Goal: Task Accomplishment & Management: Complete application form

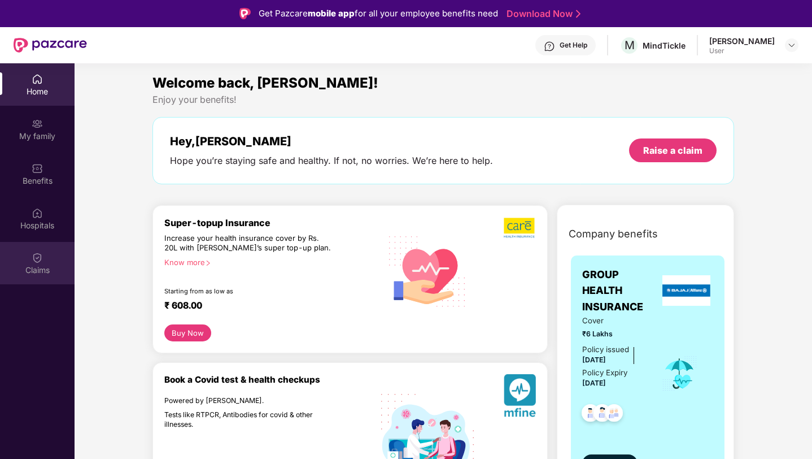
click at [40, 260] on img at bounding box center [37, 257] width 11 height 11
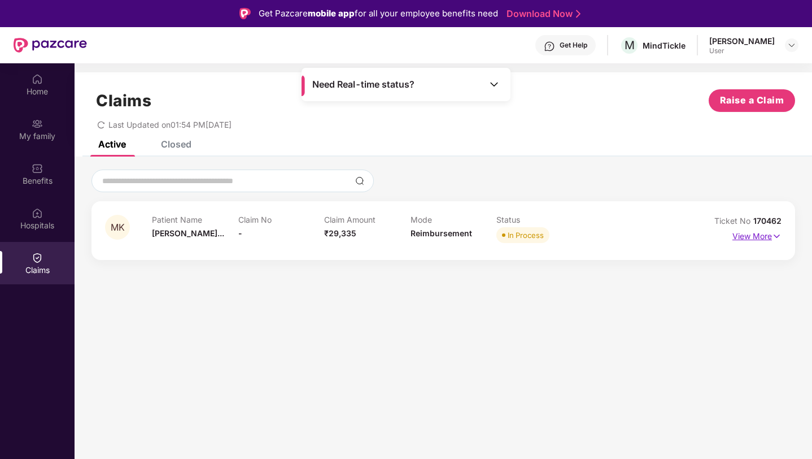
click at [759, 236] on p "View More" at bounding box center [757, 234] width 49 height 15
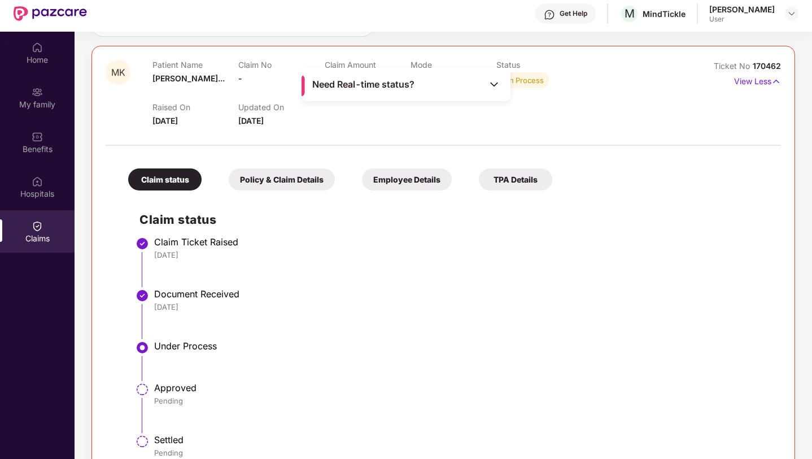
scroll to position [20, 0]
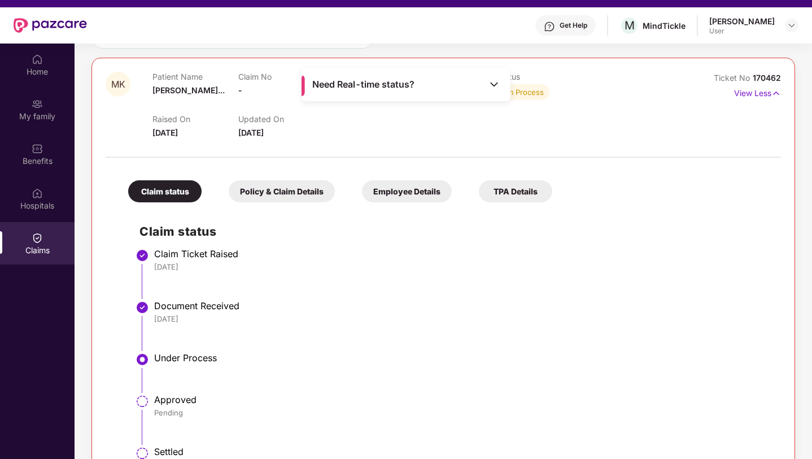
click at [295, 195] on div "Policy & Claim Details" at bounding box center [282, 191] width 106 height 22
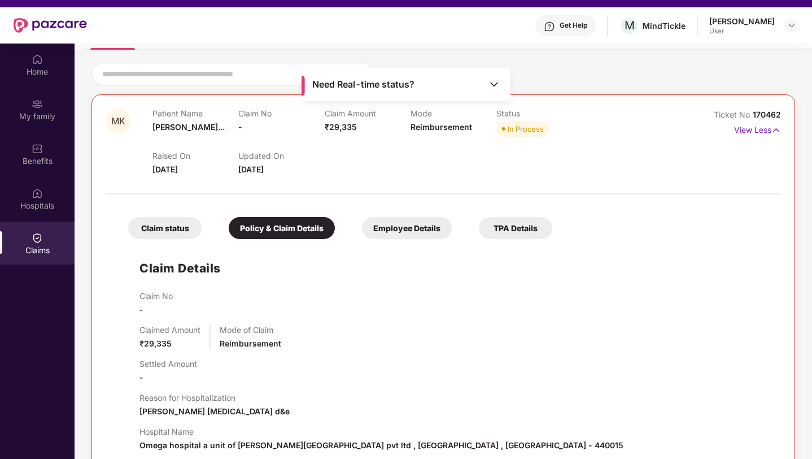
scroll to position [69, 0]
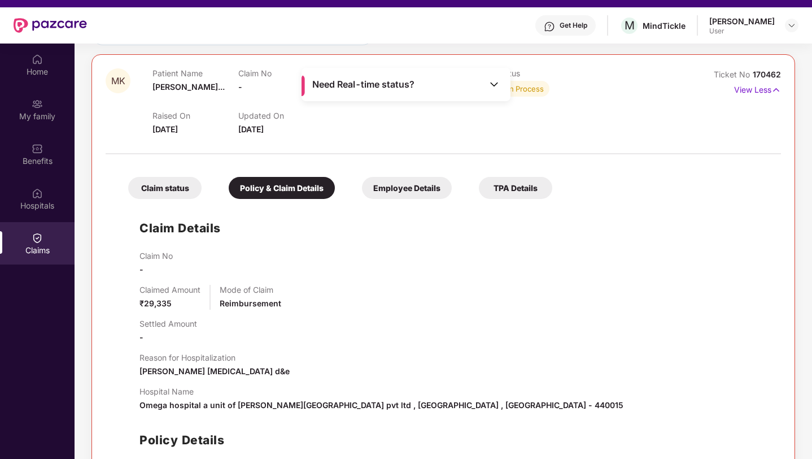
click at [168, 178] on div "Claim status" at bounding box center [164, 188] width 73 height 22
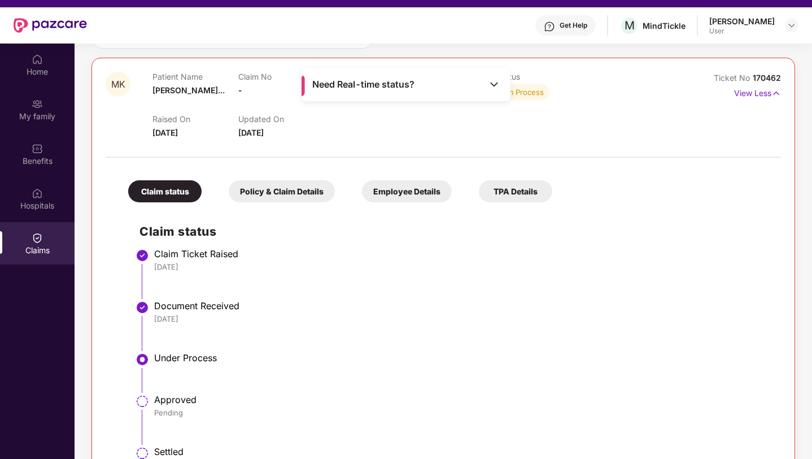
scroll to position [63, 0]
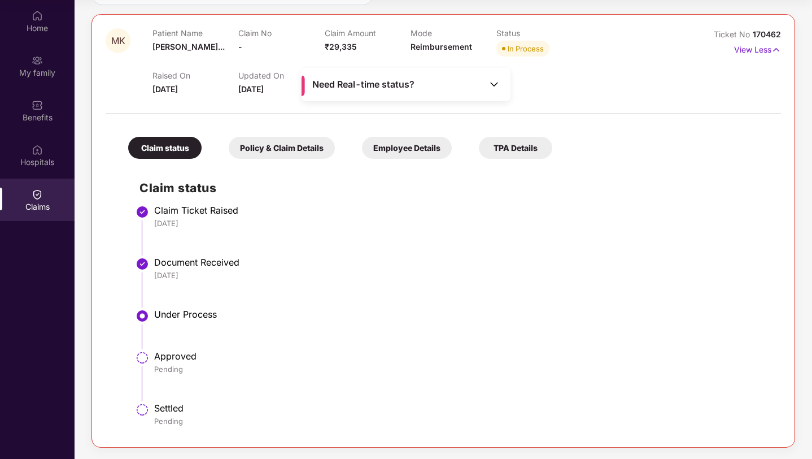
click at [280, 142] on div "Policy & Claim Details" at bounding box center [282, 148] width 106 height 22
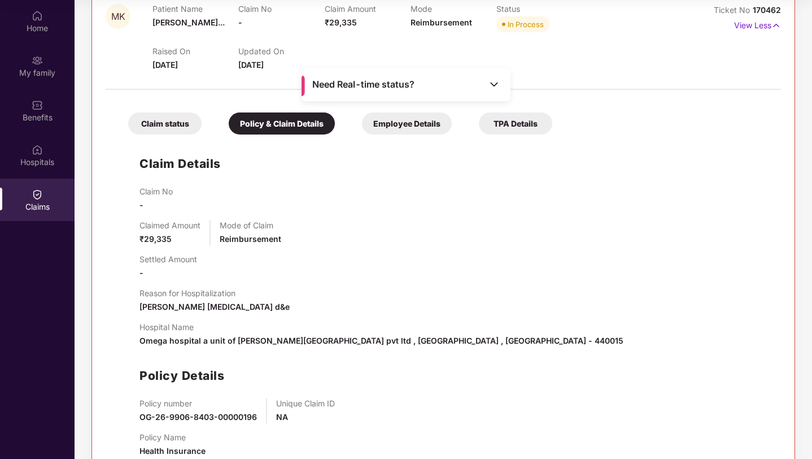
scroll to position [150, 0]
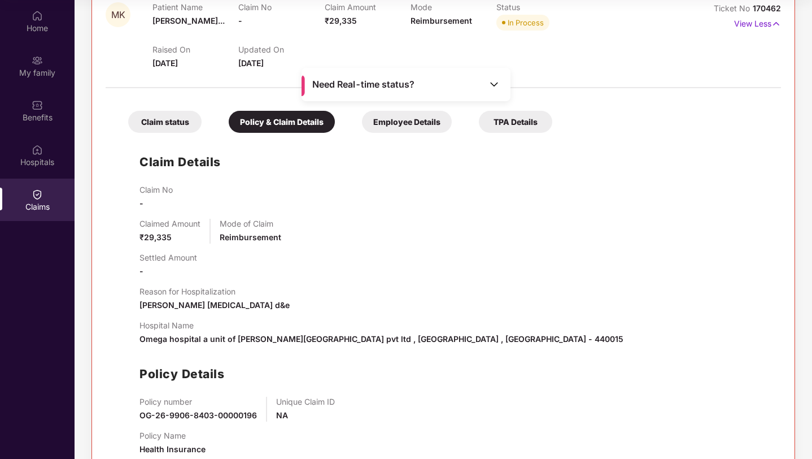
click at [421, 116] on div "Employee Details" at bounding box center [407, 122] width 90 height 22
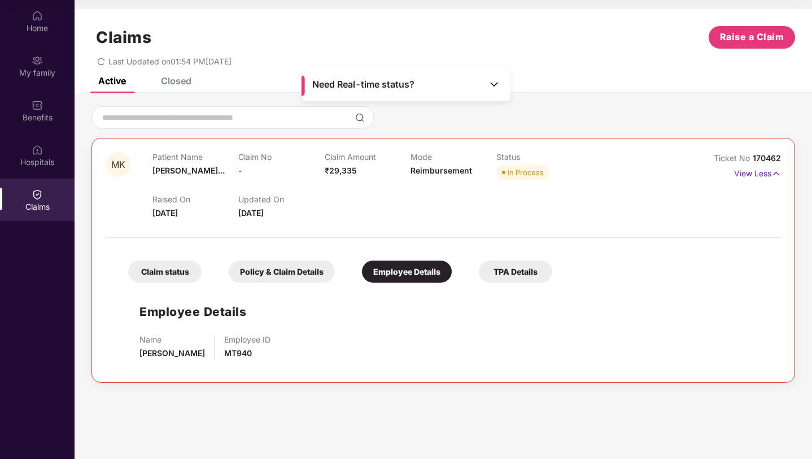
scroll to position [0, 0]
click at [524, 268] on div "TPA Details" at bounding box center [515, 271] width 73 height 22
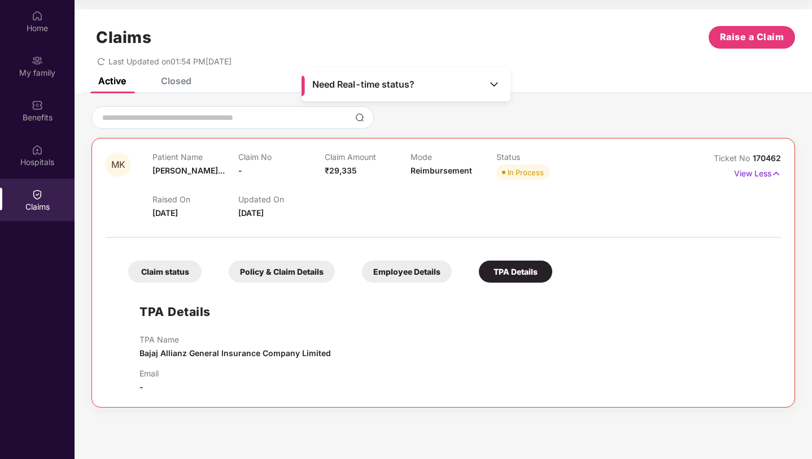
click at [264, 278] on div "Policy & Claim Details" at bounding box center [282, 271] width 106 height 22
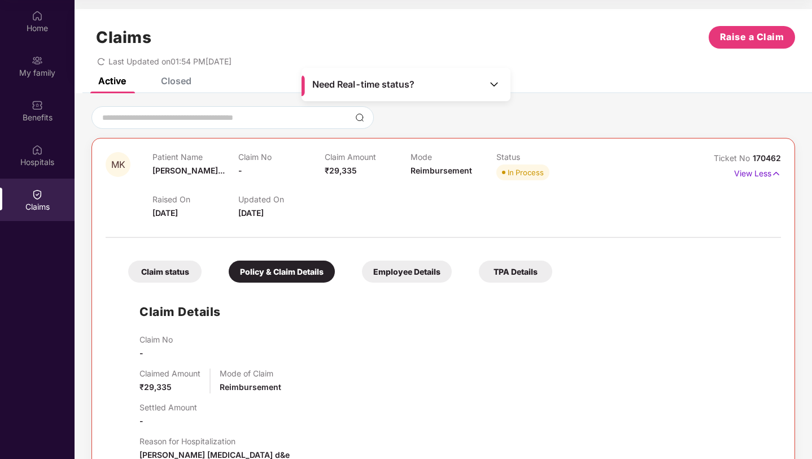
scroll to position [45, 0]
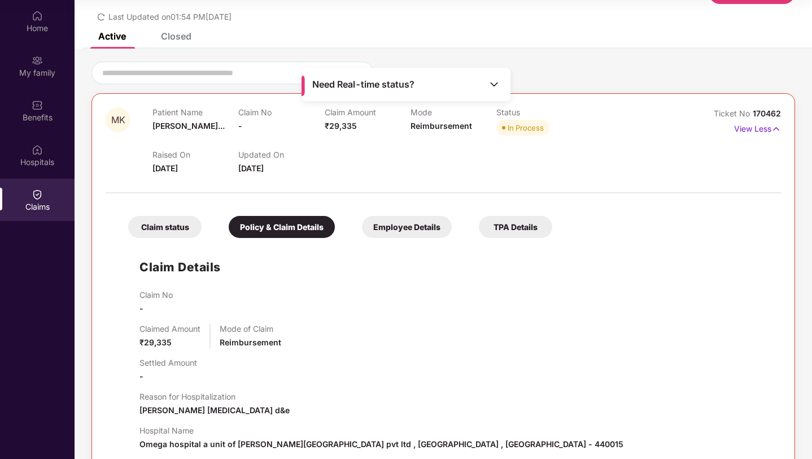
click at [182, 234] on div "Claim status" at bounding box center [164, 227] width 73 height 22
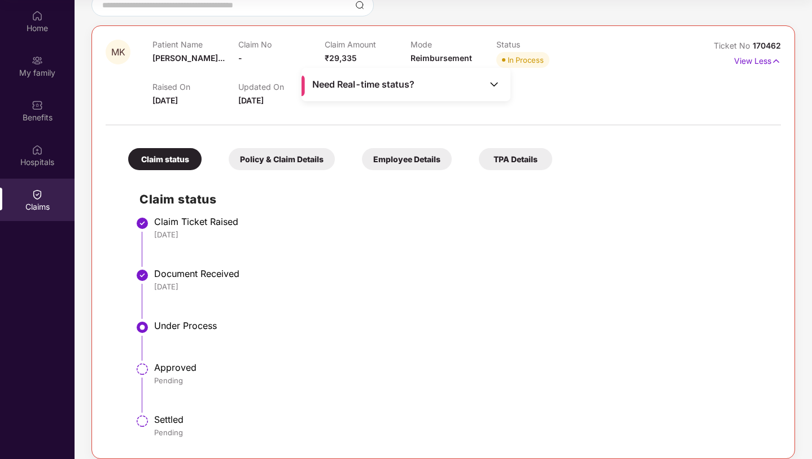
scroll to position [124, 0]
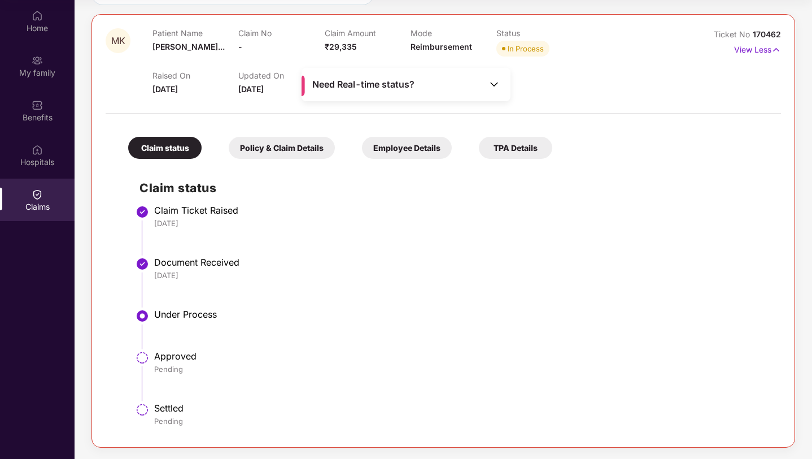
click at [282, 153] on div "Policy & Claim Details" at bounding box center [282, 148] width 106 height 22
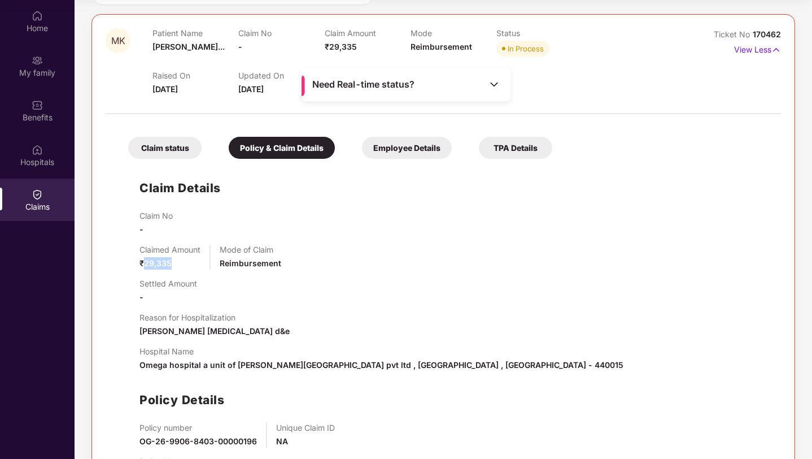
drag, startPoint x: 144, startPoint y: 264, endPoint x: 188, endPoint y: 264, distance: 43.5
click at [188, 264] on div "Claimed Amount ₹29,335" at bounding box center [170, 257] width 61 height 25
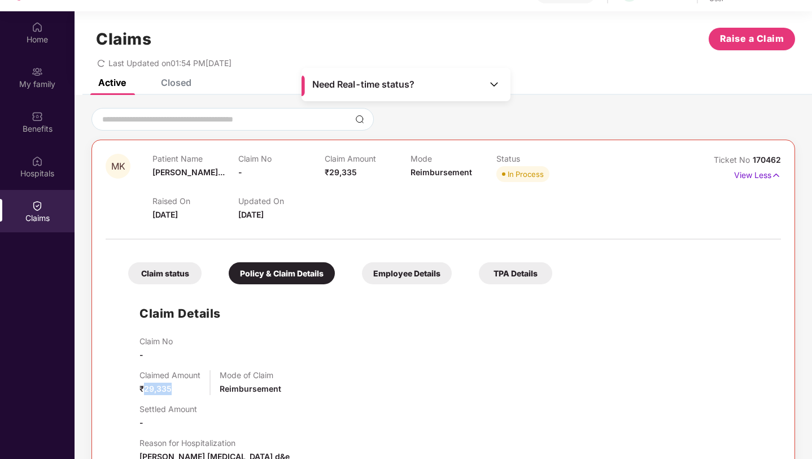
scroll to position [0, 0]
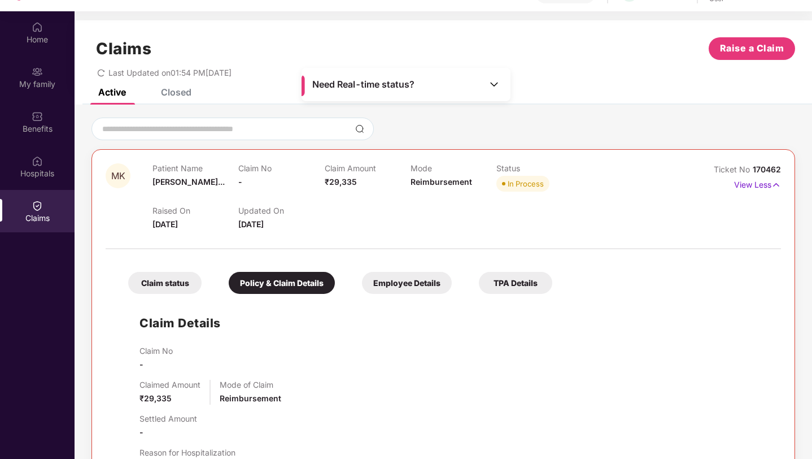
click at [189, 94] on div "Closed" at bounding box center [176, 91] width 31 height 11
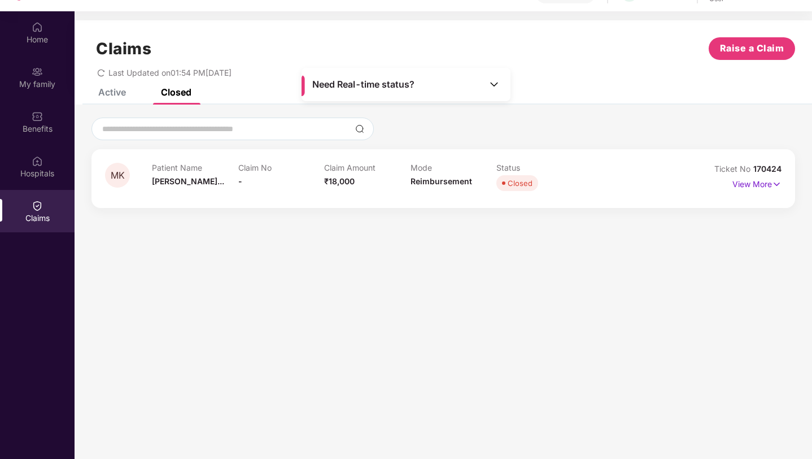
click at [105, 92] on div "Active" at bounding box center [112, 91] width 28 height 11
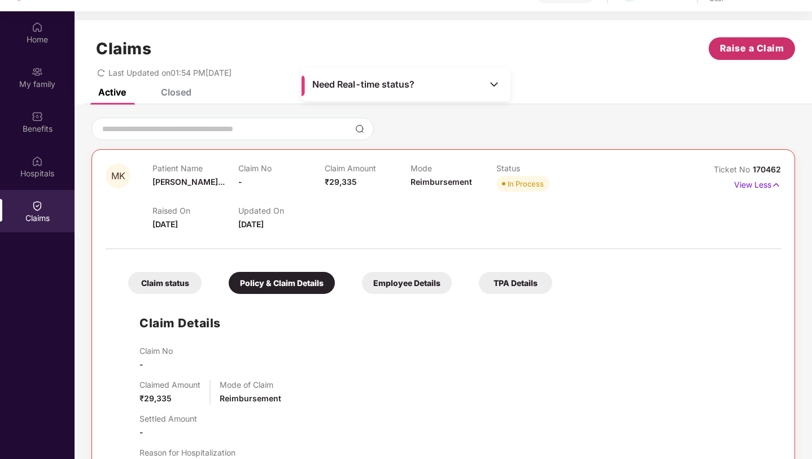
click at [752, 54] on span "Raise a Claim" at bounding box center [752, 48] width 64 height 14
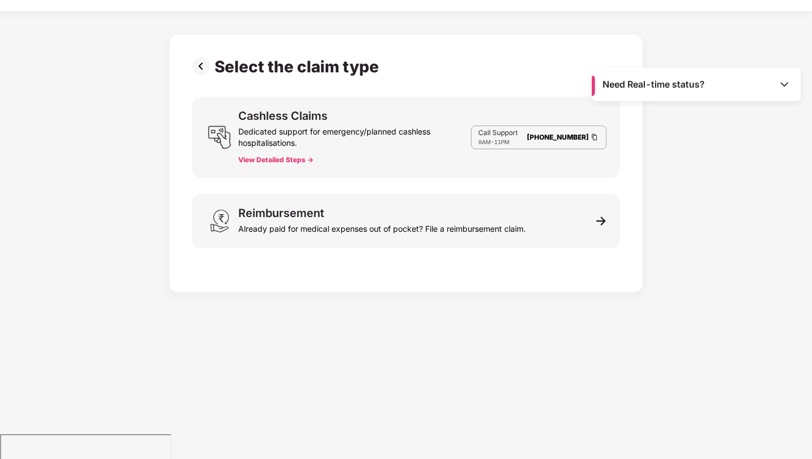
scroll to position [16, 0]
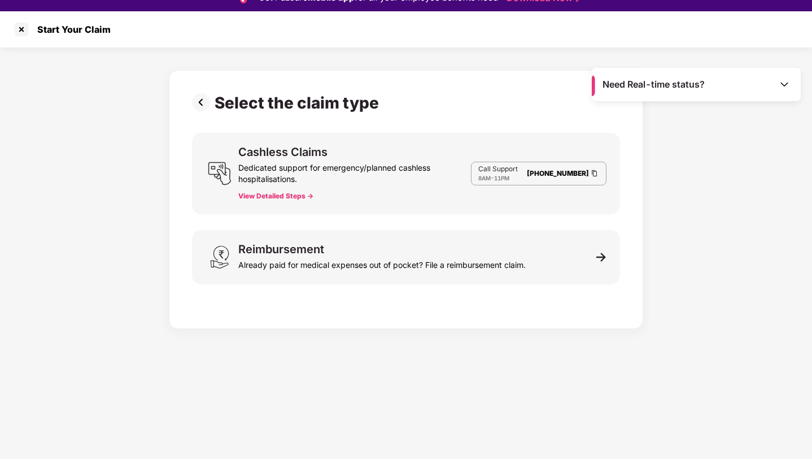
click at [271, 201] on div "Cashless Claims Dedicated support for emergency/planned cashless hospitalisatio…" at bounding box center [406, 173] width 428 height 81
click at [271, 198] on button "View Detailed Steps ->" at bounding box center [275, 196] width 75 height 9
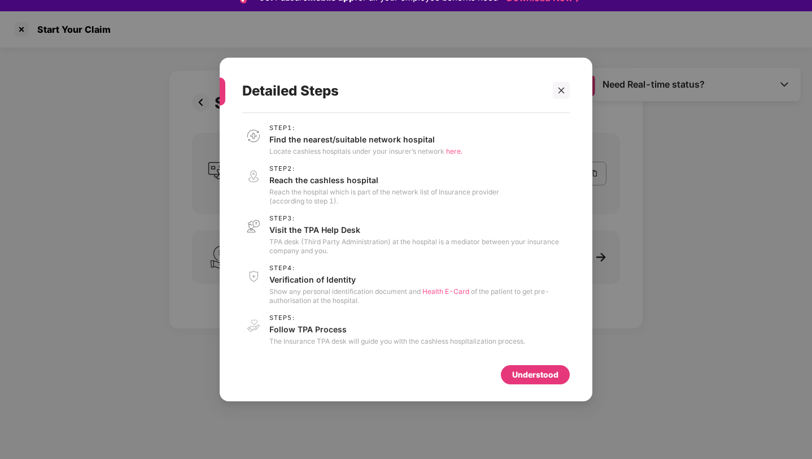
click at [455, 153] on span "here." at bounding box center [454, 151] width 16 height 8
click at [564, 89] on icon "close" at bounding box center [562, 90] width 8 height 8
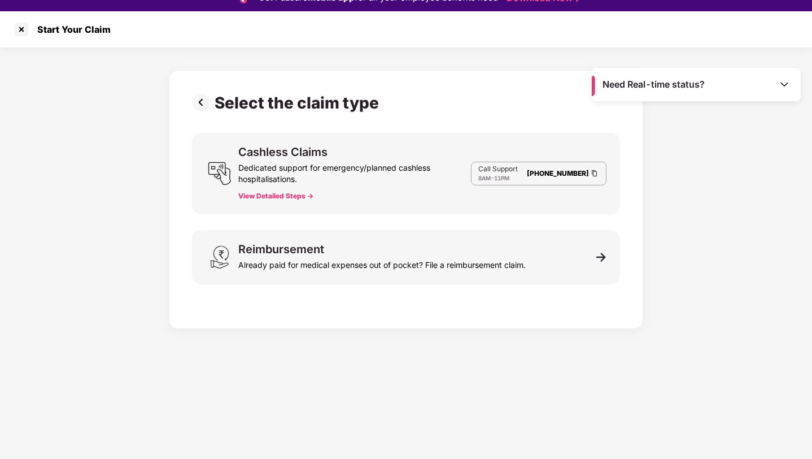
scroll to position [0, 0]
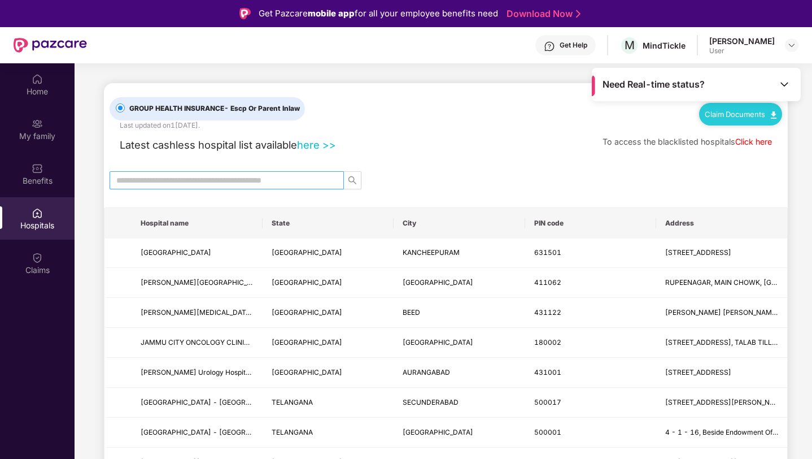
click at [263, 185] on input "text" at bounding box center [222, 180] width 212 height 12
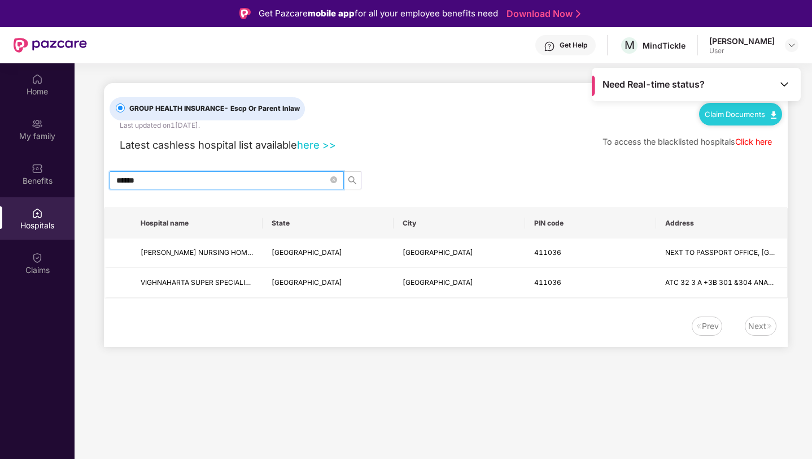
drag, startPoint x: 155, startPoint y: 179, endPoint x: 107, endPoint y: 179, distance: 48.6
click at [107, 179] on div "******" at bounding box center [446, 180] width 684 height 18
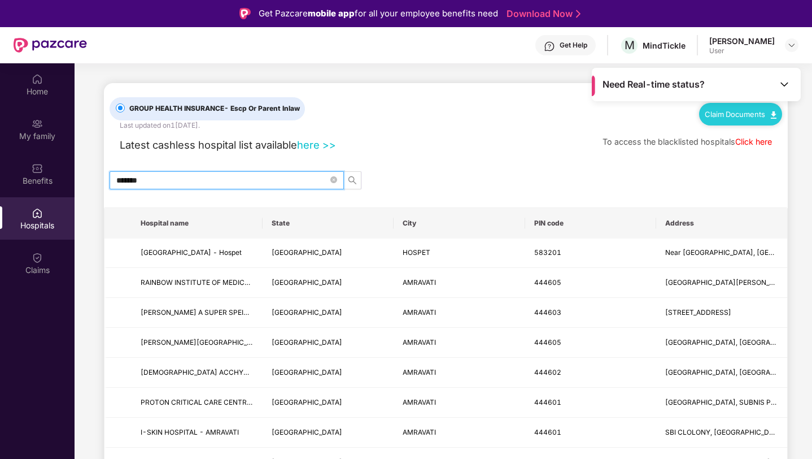
type input "********"
click at [334, 176] on icon "close-circle" at bounding box center [333, 179] width 7 height 7
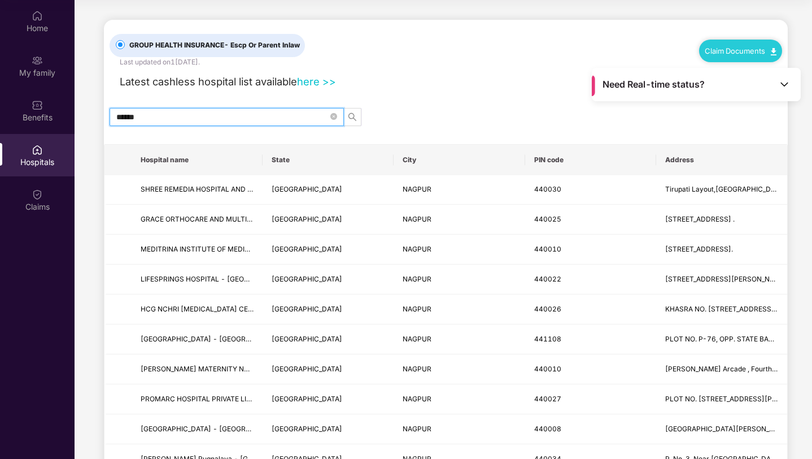
drag, startPoint x: 180, startPoint y: 121, endPoint x: 82, endPoint y: 121, distance: 97.7
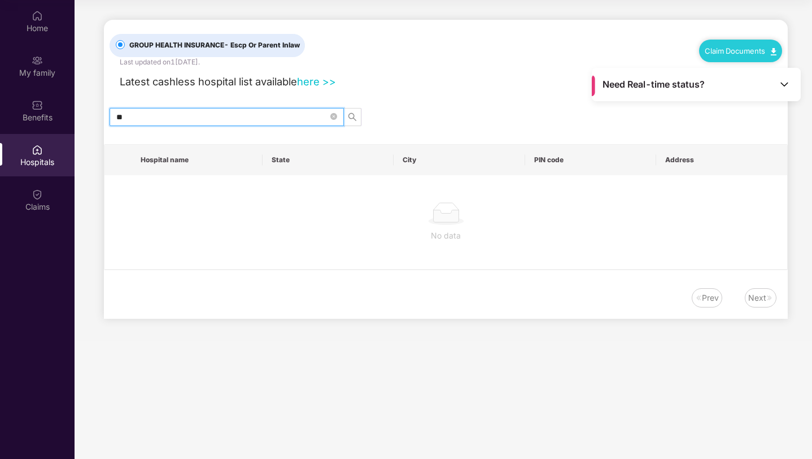
type input "*"
type input "**********"
drag, startPoint x: 192, startPoint y: 119, endPoint x: 102, endPoint y: 115, distance: 89.9
click at [102, 115] on main "**********" at bounding box center [444, 170] width 738 height 341
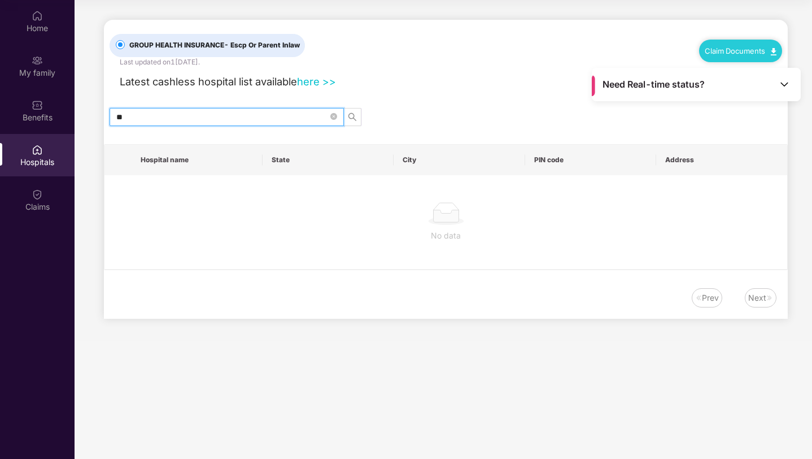
type input "*"
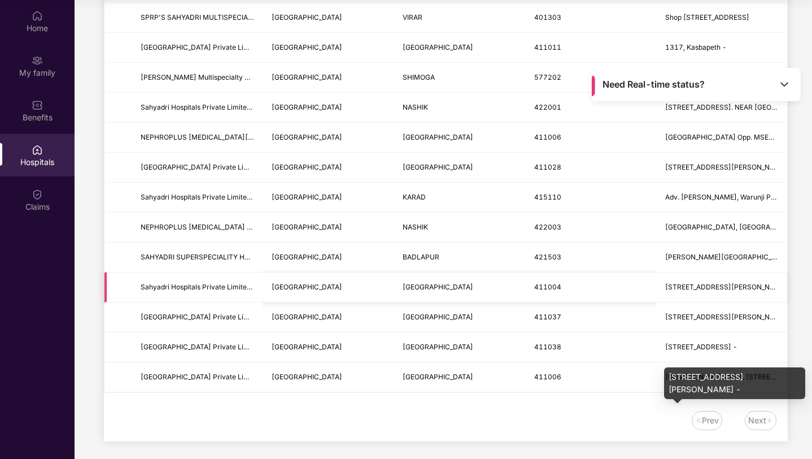
scroll to position [175, 0]
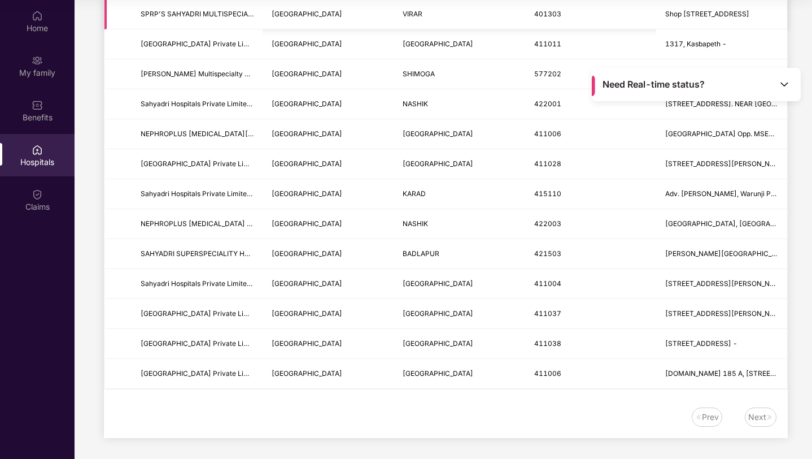
type input "********"
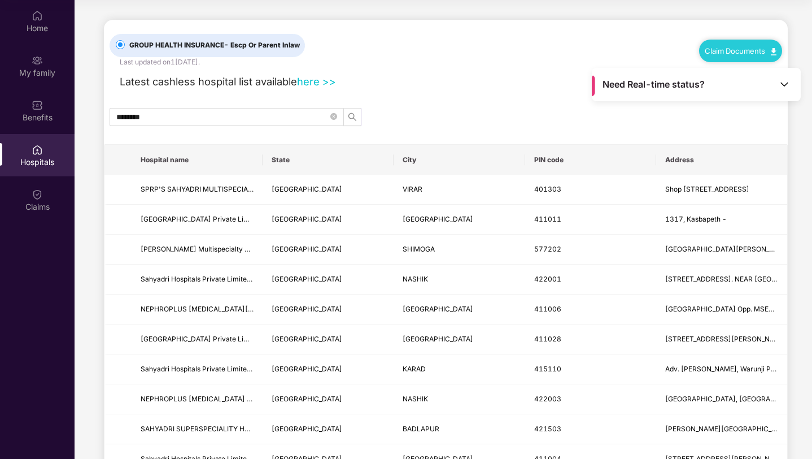
click at [23, 155] on div "Hospitals" at bounding box center [37, 155] width 75 height 42
click at [42, 203] on div "Claims" at bounding box center [37, 206] width 75 height 11
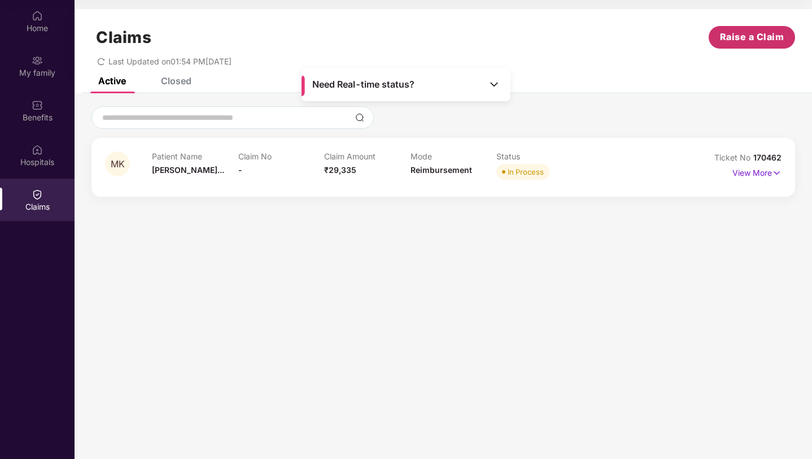
click at [752, 40] on span "Raise a Claim" at bounding box center [752, 37] width 64 height 14
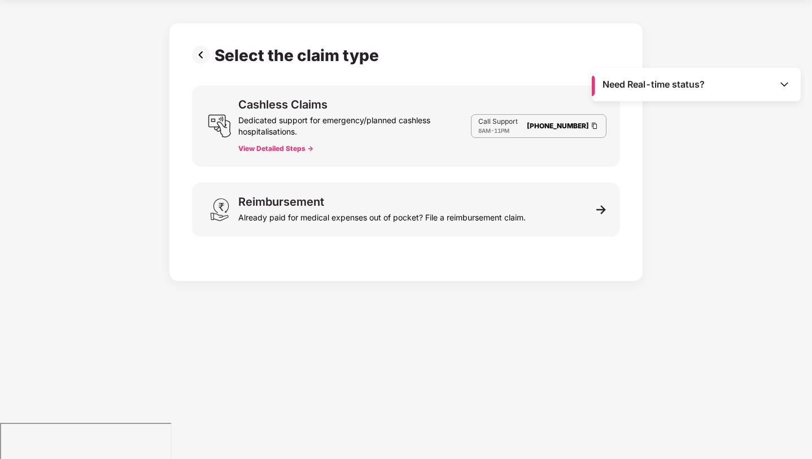
scroll to position [27, 0]
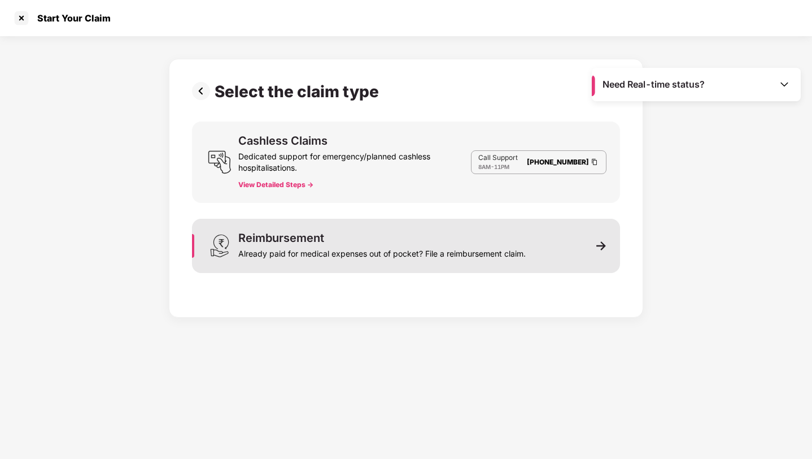
click at [317, 252] on div "Already paid for medical expenses out of pocket? File a reimbursement claim." at bounding box center [382, 251] width 288 height 16
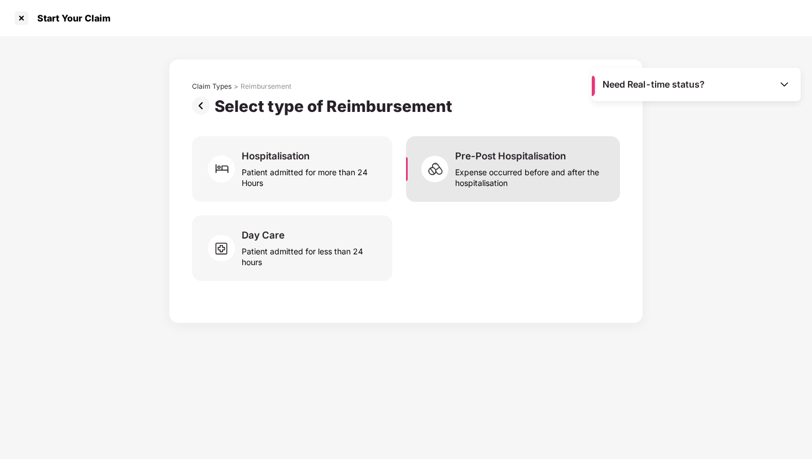
click at [485, 156] on div "Pre-Post Hospitalisation" at bounding box center [510, 156] width 111 height 12
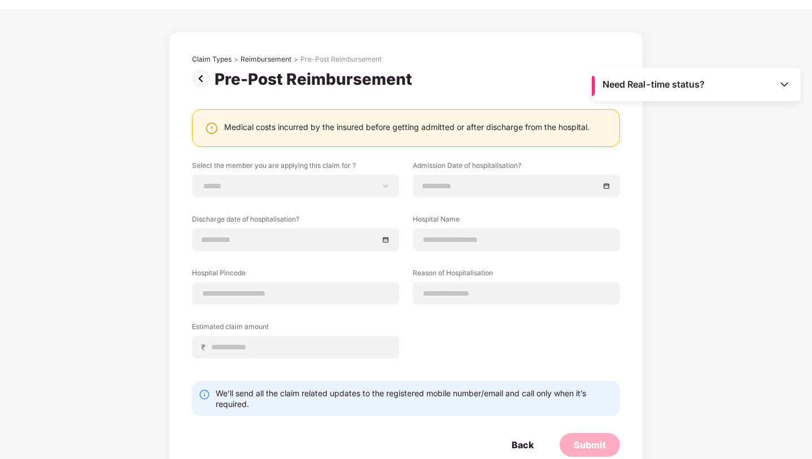
scroll to position [54, 0]
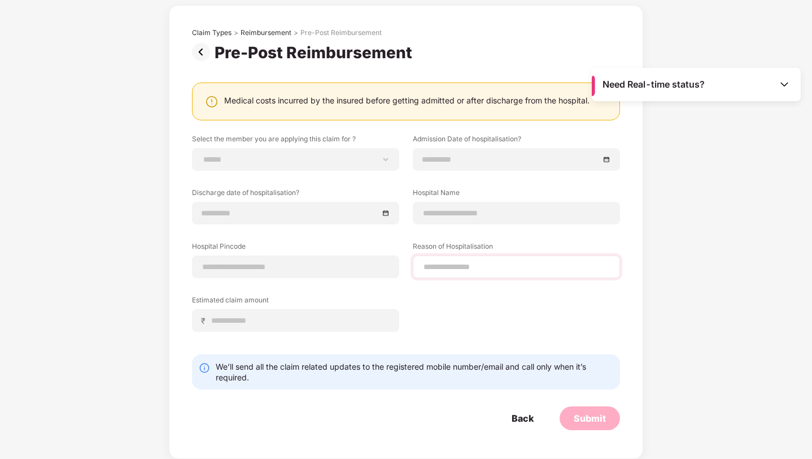
click at [506, 255] on div at bounding box center [516, 266] width 207 height 23
click at [478, 273] on div at bounding box center [516, 266] width 207 height 23
click at [474, 267] on input at bounding box center [517, 267] width 188 height 12
click at [460, 207] on input at bounding box center [517, 213] width 188 height 12
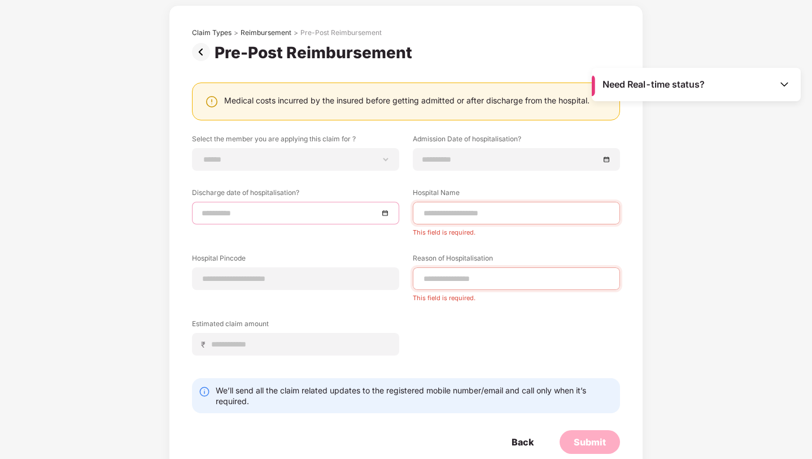
click at [293, 212] on input at bounding box center [290, 213] width 177 height 12
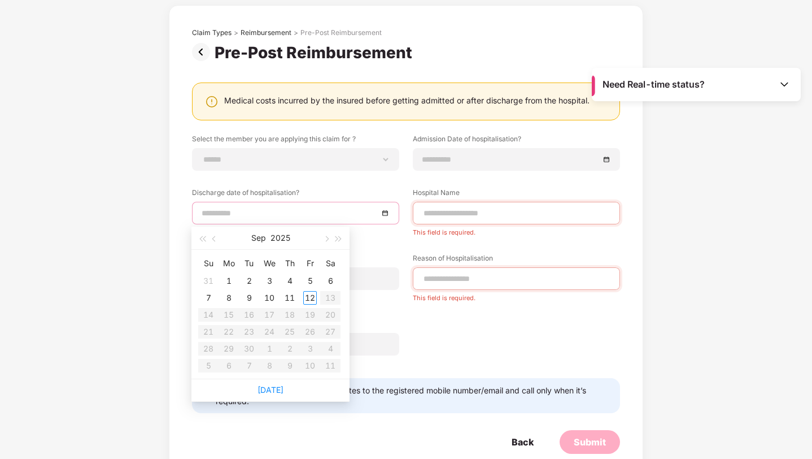
click at [381, 249] on div "**********" at bounding box center [406, 253] width 428 height 238
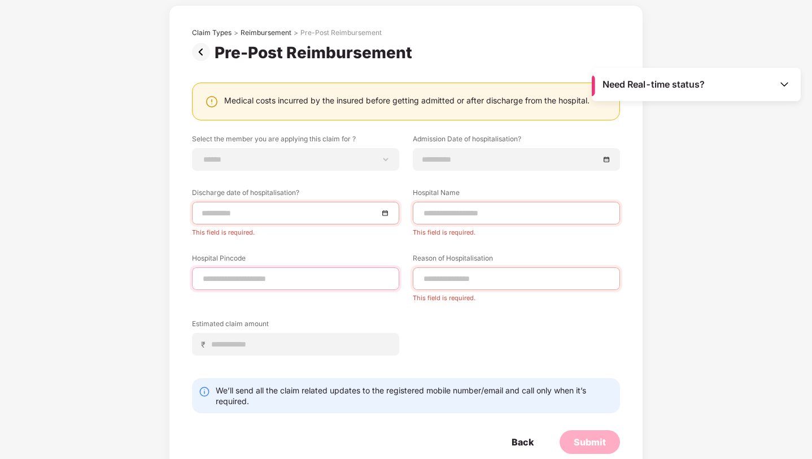
click at [249, 281] on input at bounding box center [296, 279] width 188 height 12
click at [276, 207] on input at bounding box center [290, 213] width 177 height 12
click at [261, 171] on div "**********" at bounding box center [406, 253] width 428 height 238
click at [261, 160] on select "**********" at bounding box center [296, 159] width 188 height 9
click at [460, 162] on input at bounding box center [511, 159] width 177 height 12
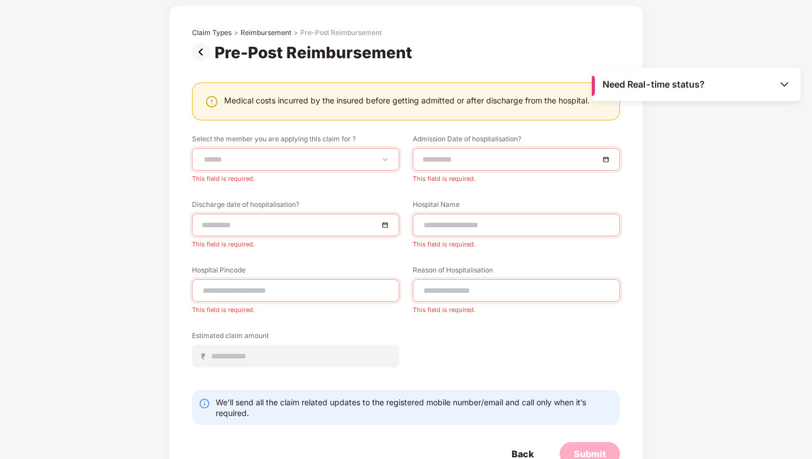
click at [612, 188] on div "**********" at bounding box center [406, 259] width 428 height 250
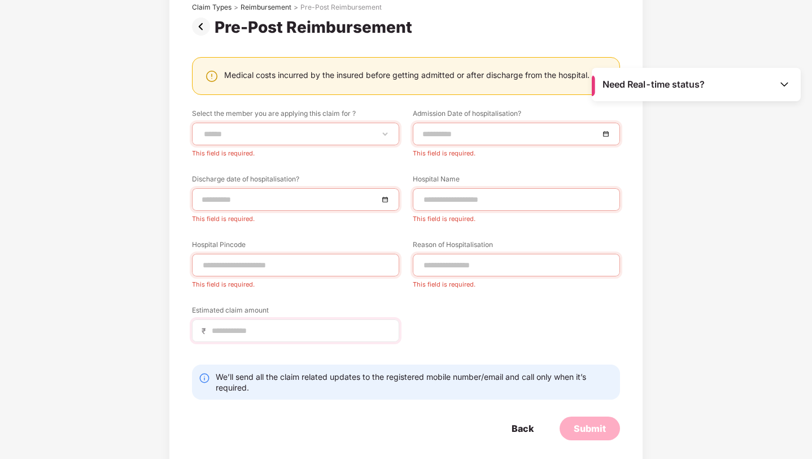
scroll to position [80, 0]
click at [295, 334] on input at bounding box center [300, 330] width 179 height 12
click at [512, 310] on div "**********" at bounding box center [406, 232] width 428 height 250
